Goal: Information Seeking & Learning: Learn about a topic

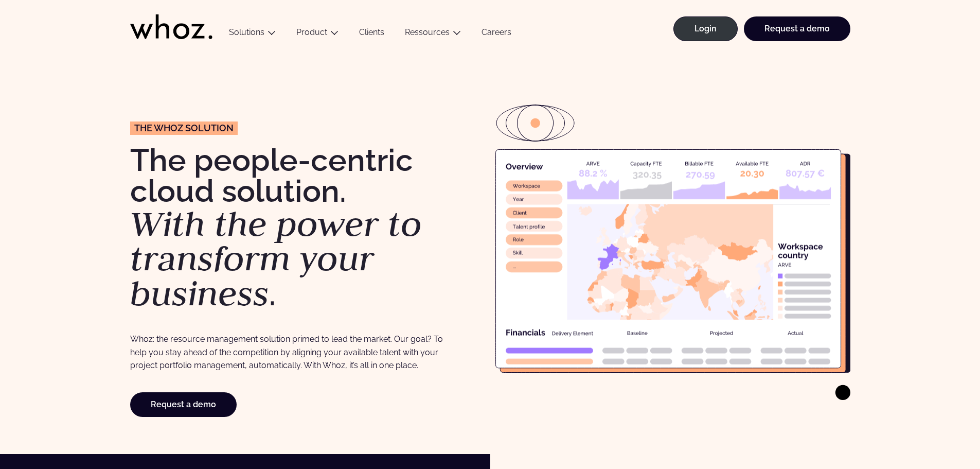
click at [889, 229] on div "The Whoz solution The people-centric cloud solution. With the power to transfor…" at bounding box center [490, 253] width 939 height 328
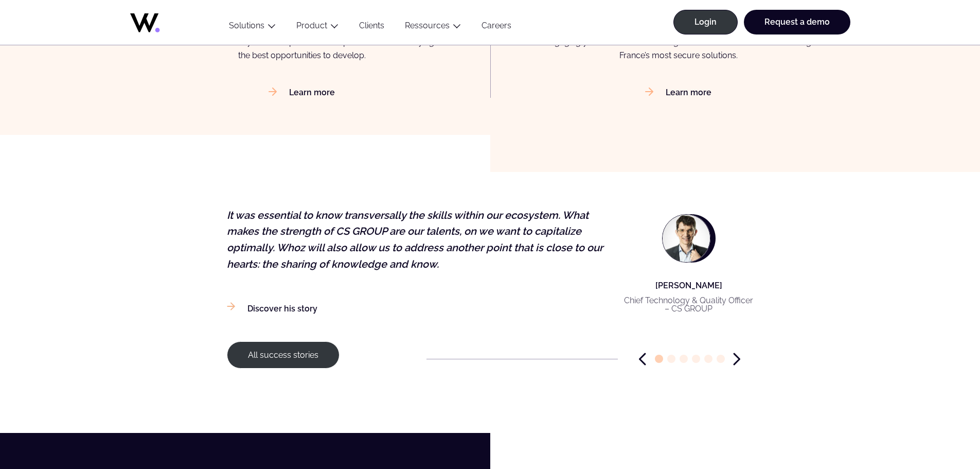
scroll to position [1184, 0]
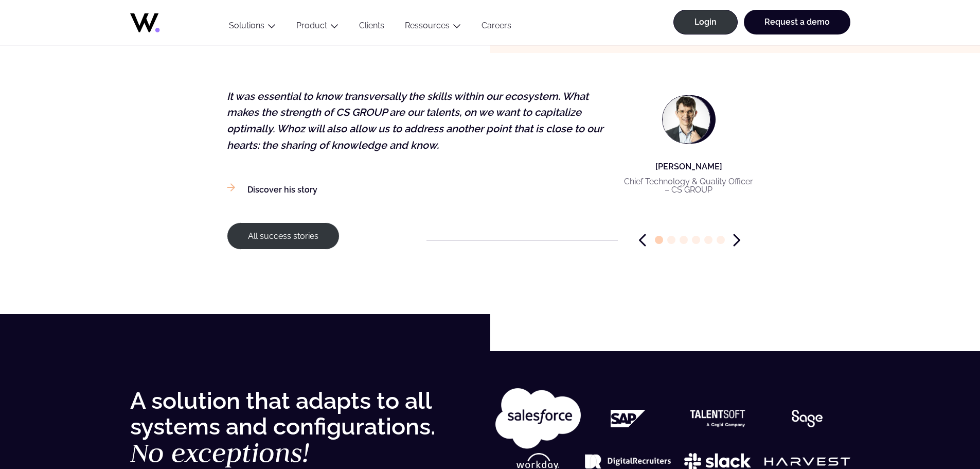
click at [739, 239] on icon "Next slide" at bounding box center [736, 240] width 5 height 11
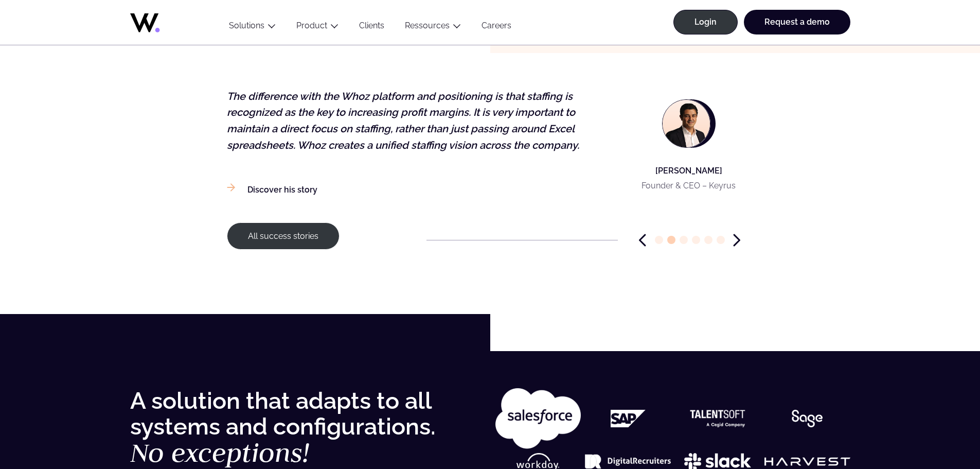
click at [739, 239] on icon "Next slide" at bounding box center [736, 240] width 5 height 11
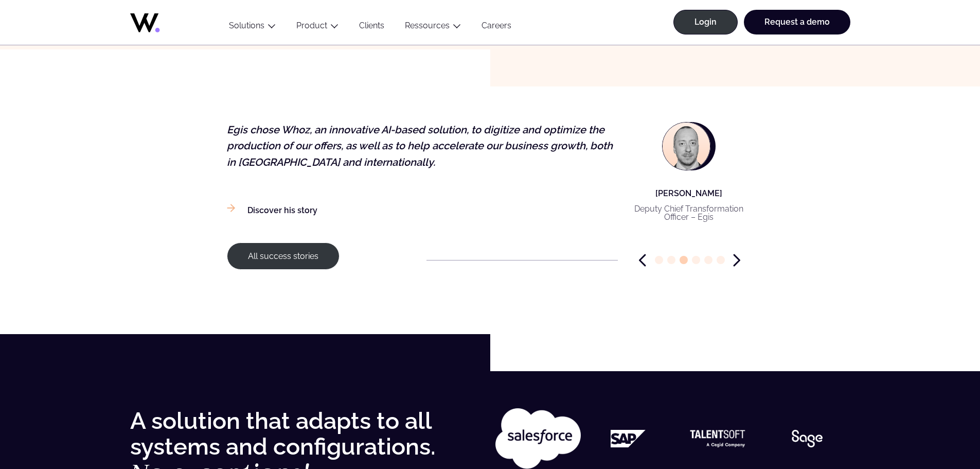
scroll to position [1132, 0]
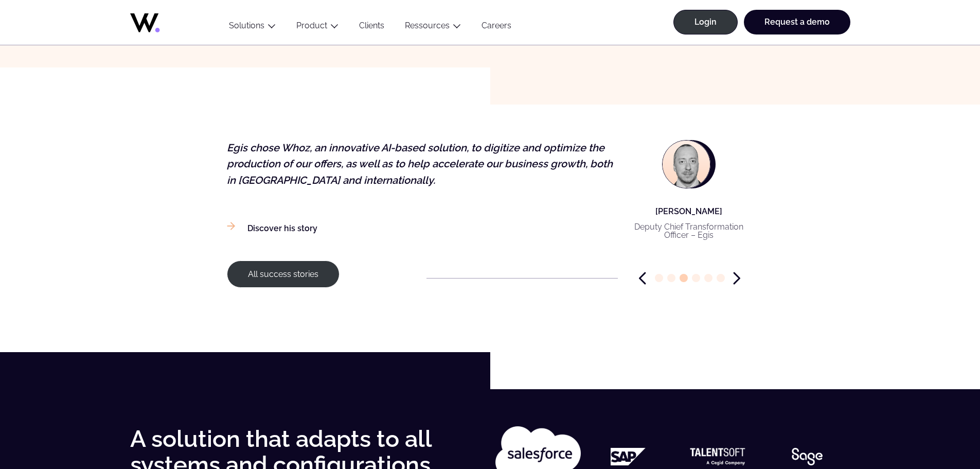
click at [737, 277] on icon "Next slide" at bounding box center [736, 278] width 5 height 11
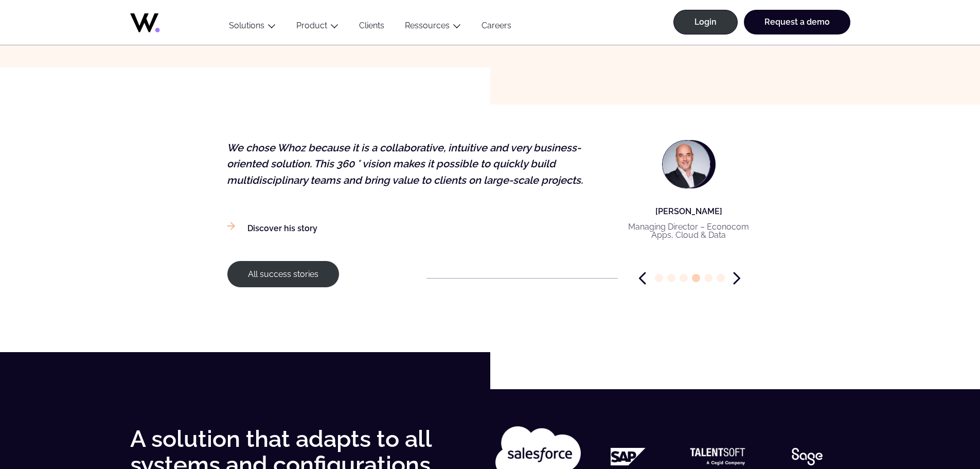
click at [737, 277] on icon "Next slide" at bounding box center [736, 278] width 5 height 11
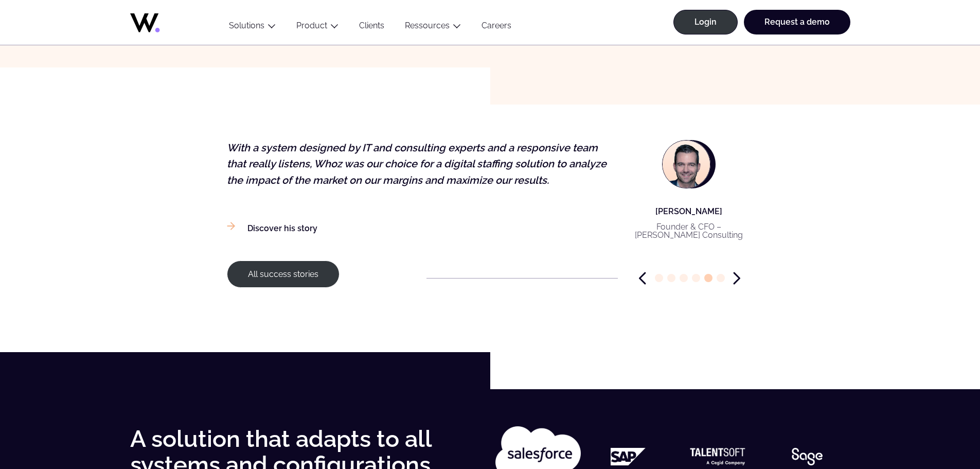
click at [737, 277] on icon "Next slide" at bounding box center [736, 278] width 5 height 11
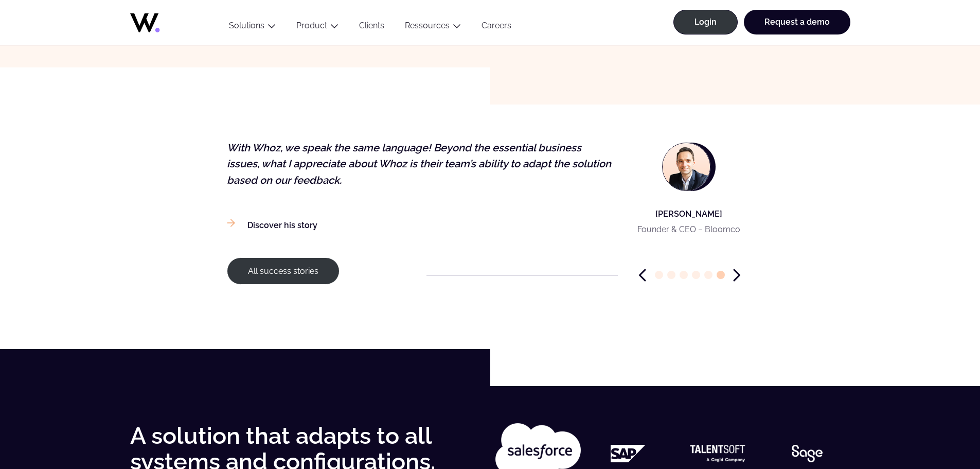
click at [737, 277] on icon "Next slide" at bounding box center [736, 275] width 7 height 13
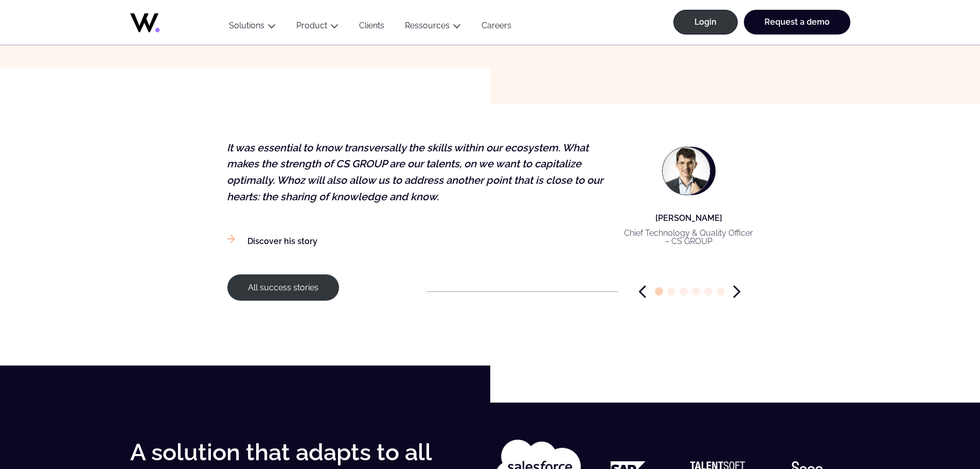
click at [640, 290] on icon "Previous slide" at bounding box center [642, 291] width 7 height 13
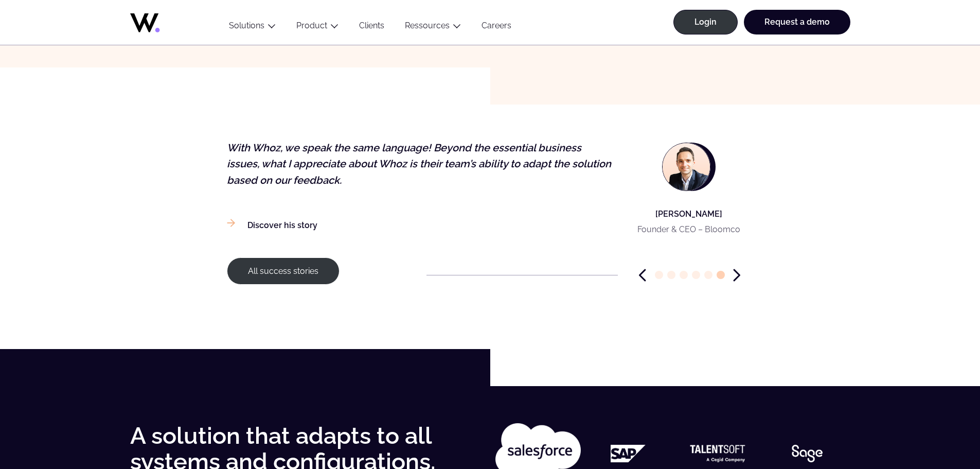
click at [645, 275] on icon "Previous slide" at bounding box center [642, 275] width 7 height 13
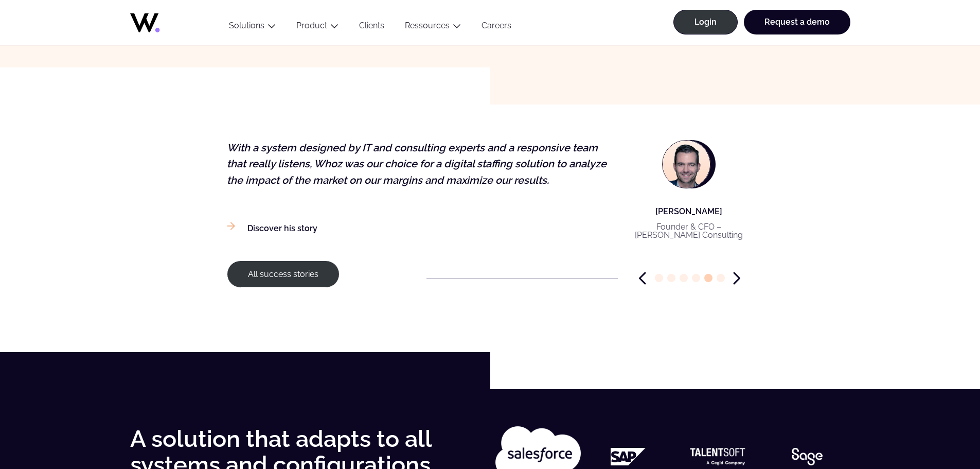
click at [645, 275] on icon "Previous slide" at bounding box center [642, 278] width 5 height 11
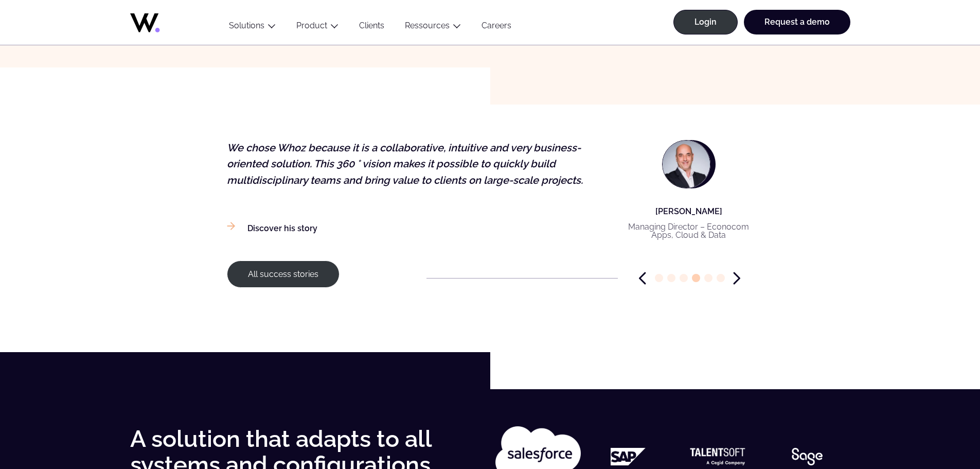
click at [679, 212] on p "[PERSON_NAME]" at bounding box center [689, 211] width 130 height 13
